Goal: Find specific page/section: Find specific page/section

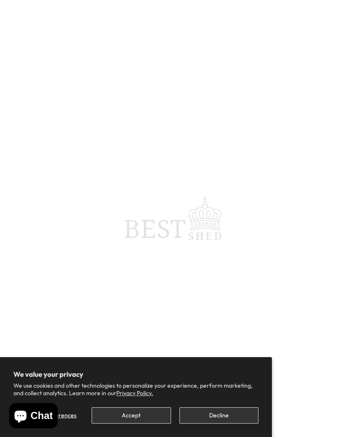
click at [101, 413] on button "Accept" at bounding box center [131, 415] width 79 height 16
click at [118, 415] on button "Accept" at bounding box center [131, 415] width 79 height 16
click at [120, 415] on button "Accept" at bounding box center [131, 415] width 79 height 16
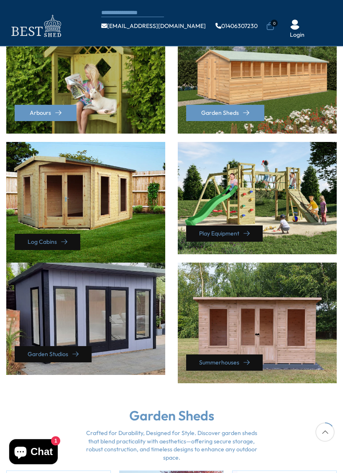
scroll to position [258, 0]
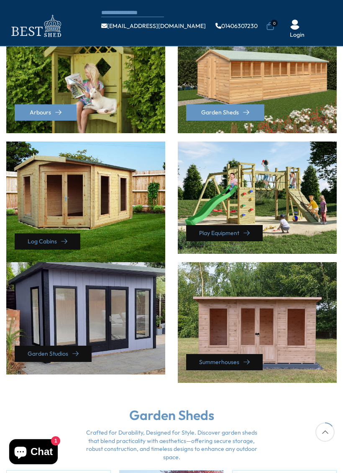
click at [227, 340] on div "Summerhouses" at bounding box center [257, 322] width 159 height 121
click at [219, 354] on link "Summerhouses" at bounding box center [224, 362] width 76 height 16
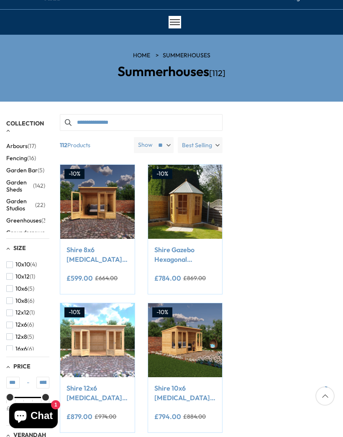
scroll to position [36, 0]
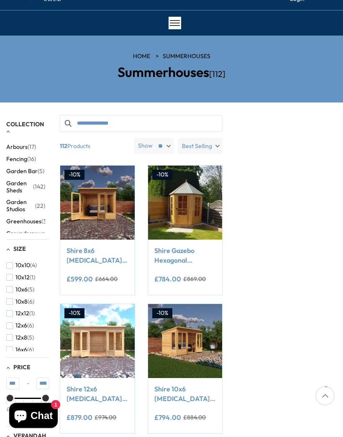
click at [172, 22] on div at bounding box center [174, 23] width 13 height 13
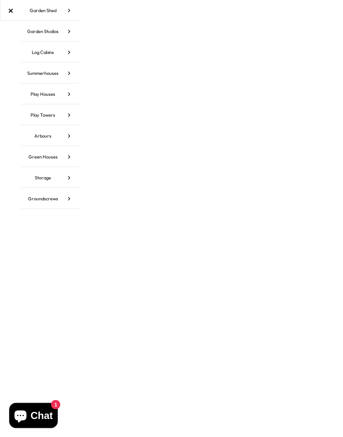
scroll to position [36, 0]
click at [38, 52] on link "Log Cabins" at bounding box center [50, 52] width 59 height 21
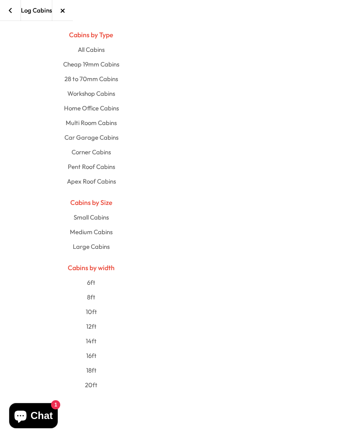
click at [79, 79] on link "28 to 70mm Cabins" at bounding box center [90, 78] width 415 height 15
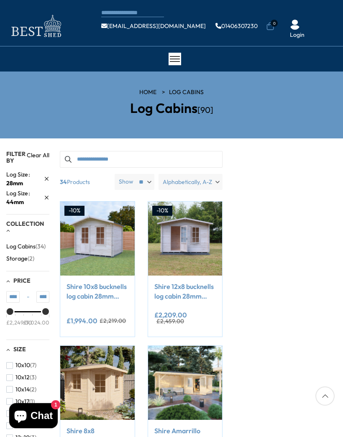
type input "*******"
